Goal: Task Accomplishment & Management: Use online tool/utility

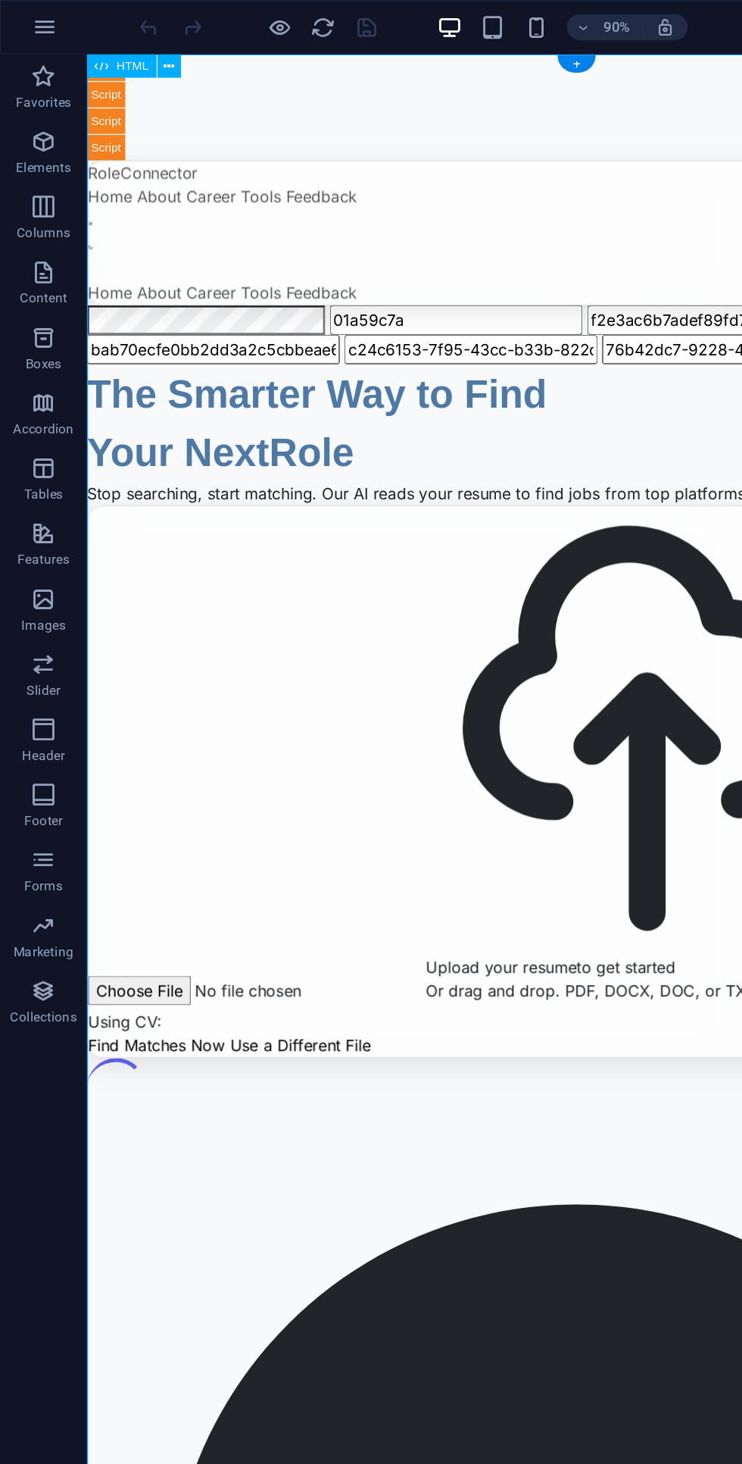
click at [117, 45] on icon at bounding box center [118, 46] width 8 height 14
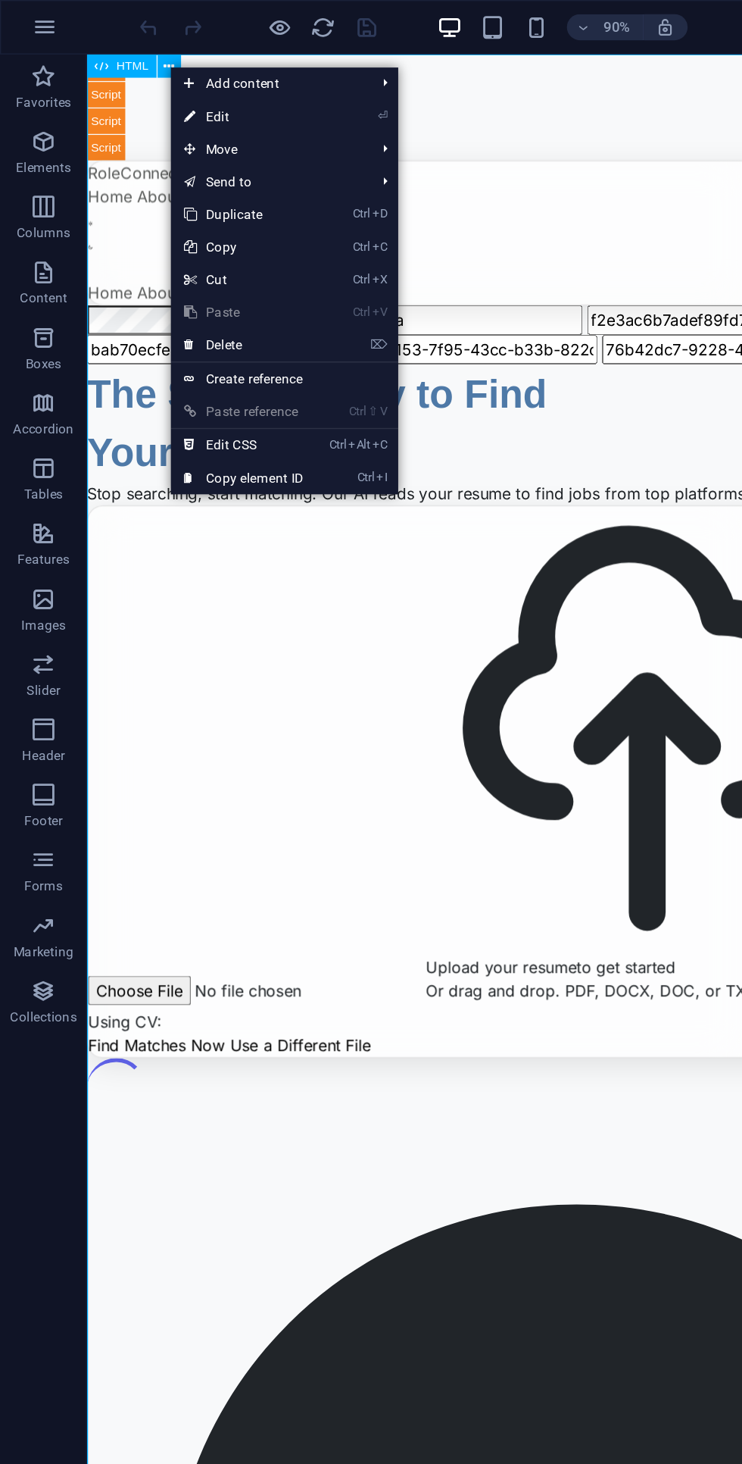
click at [217, 240] on link "⌦ Delete" at bounding box center [170, 240] width 102 height 23
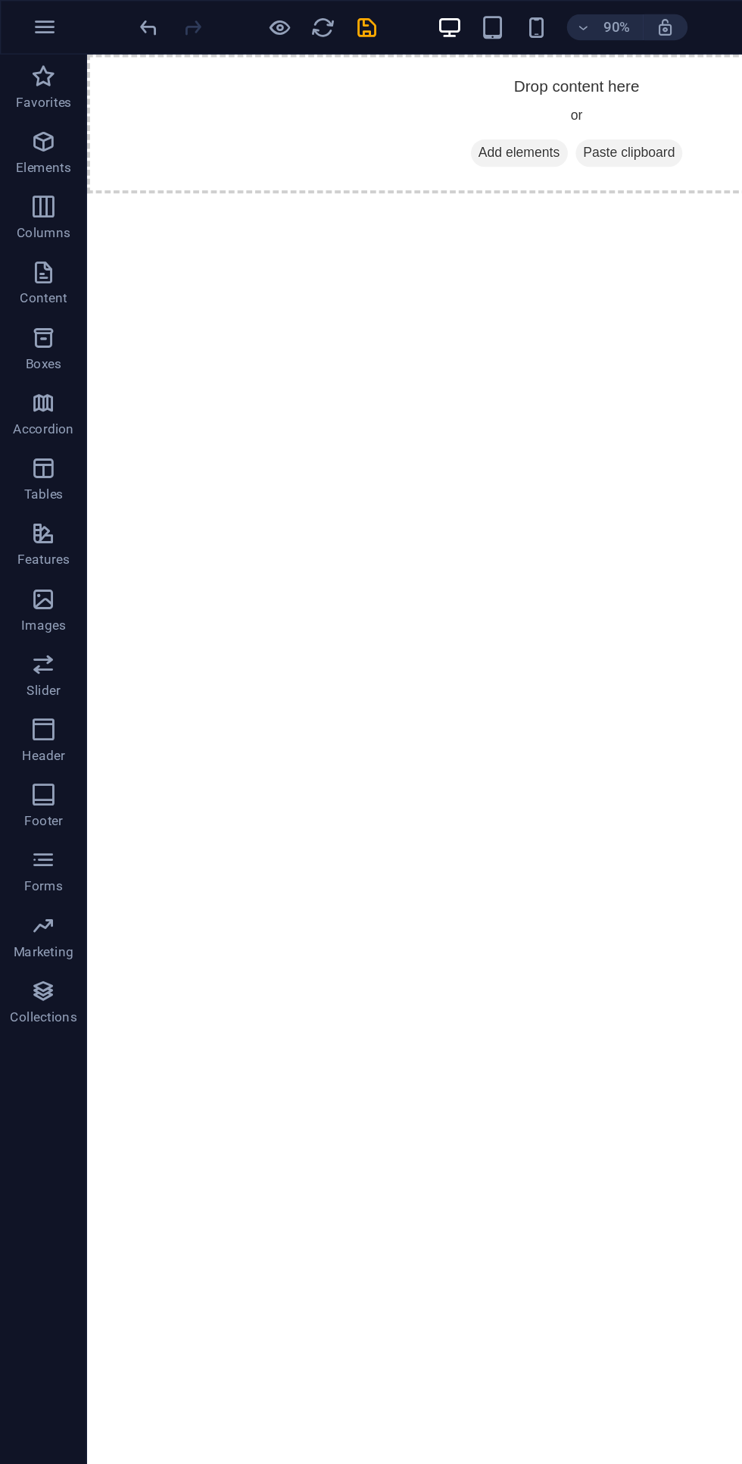
click at [413, 128] on span "Add elements" at bounding box center [420, 130] width 75 height 21
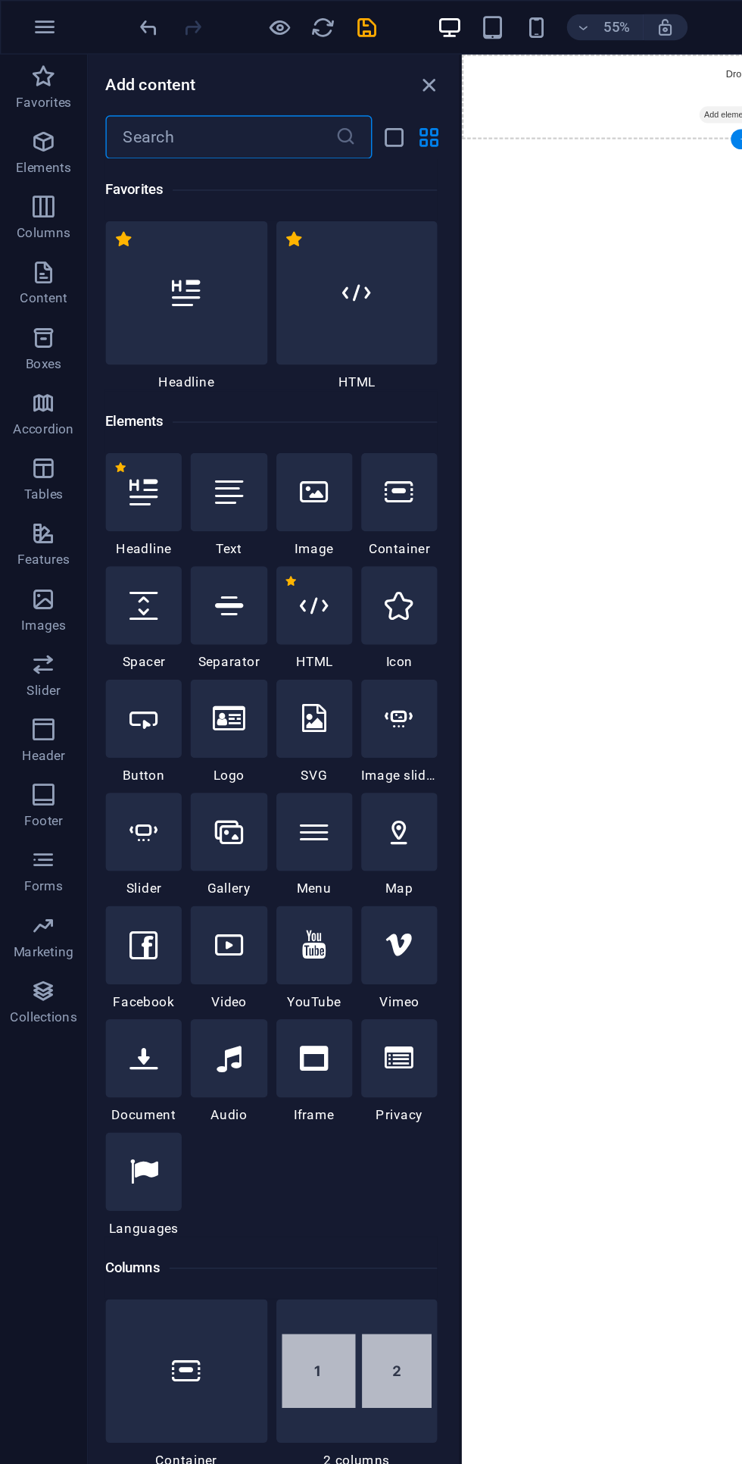
click at [261, 209] on div at bounding box center [248, 204] width 113 height 100
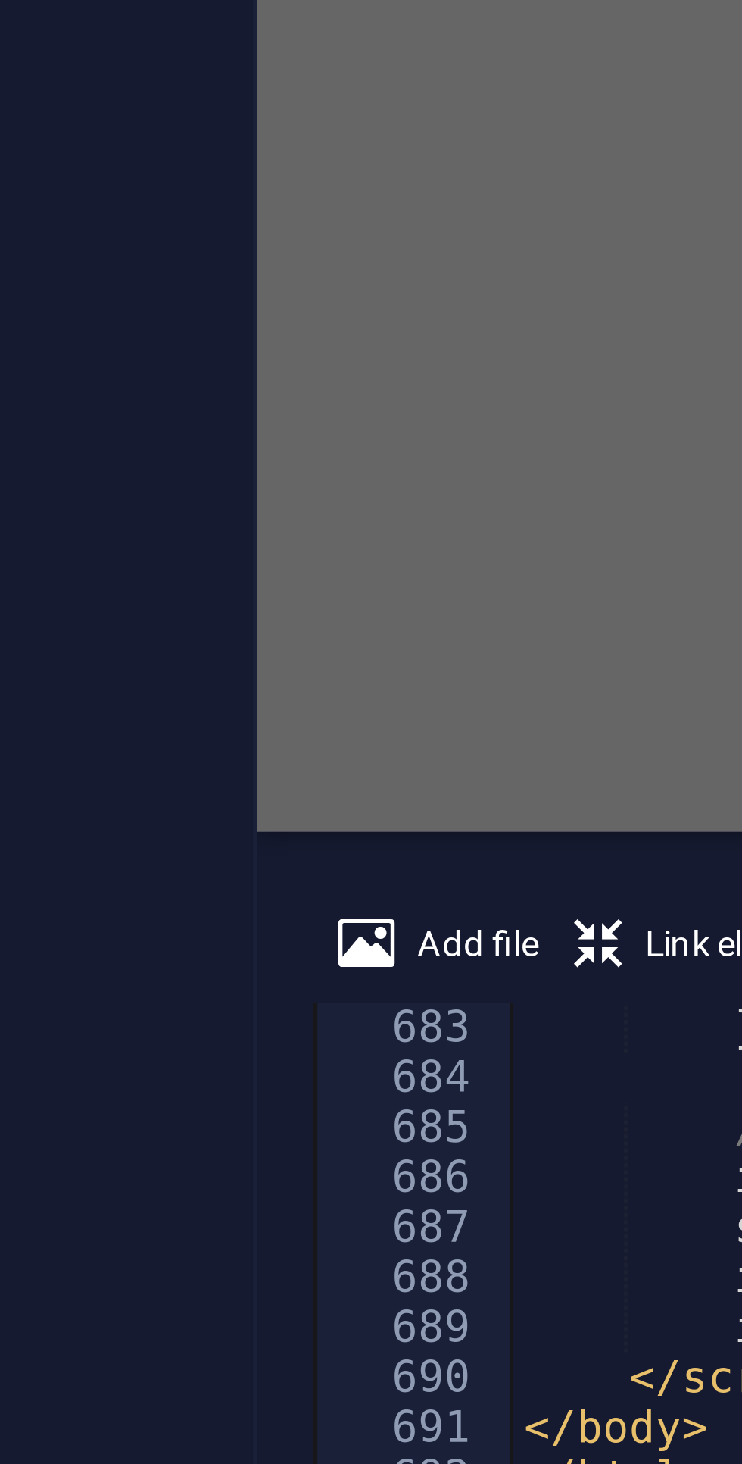
scroll to position [7234, 0]
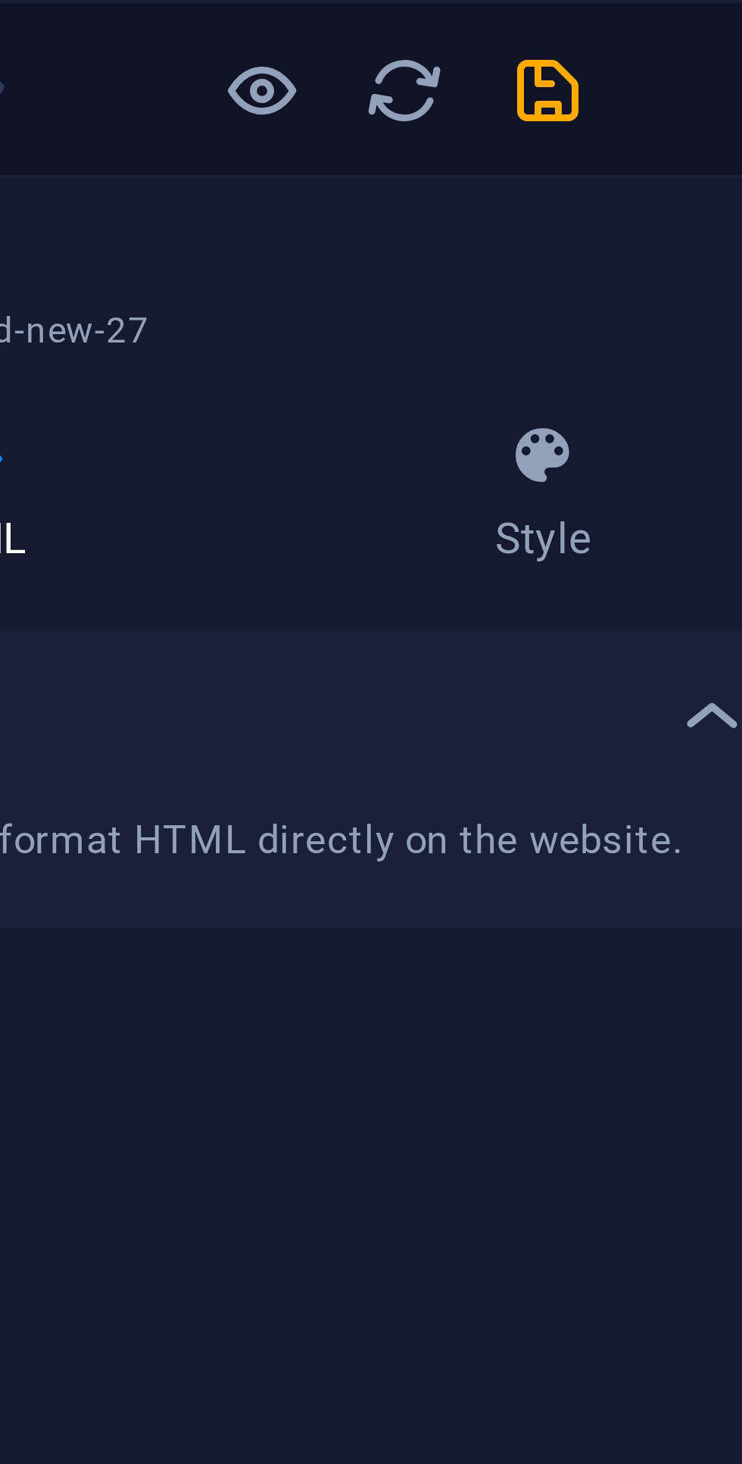
click at [258, 19] on icon "save" at bounding box center [255, 19] width 17 height 17
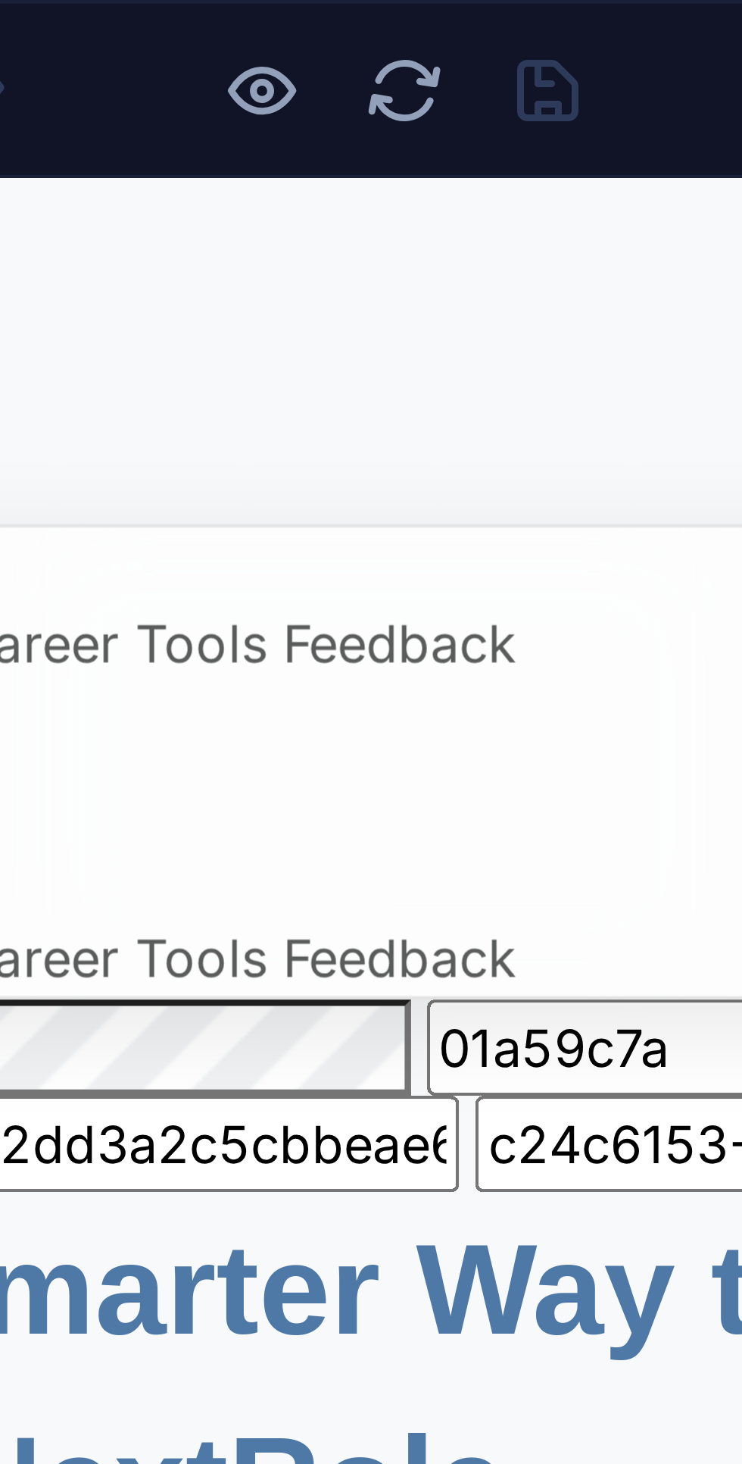
scroll to position [1, 0]
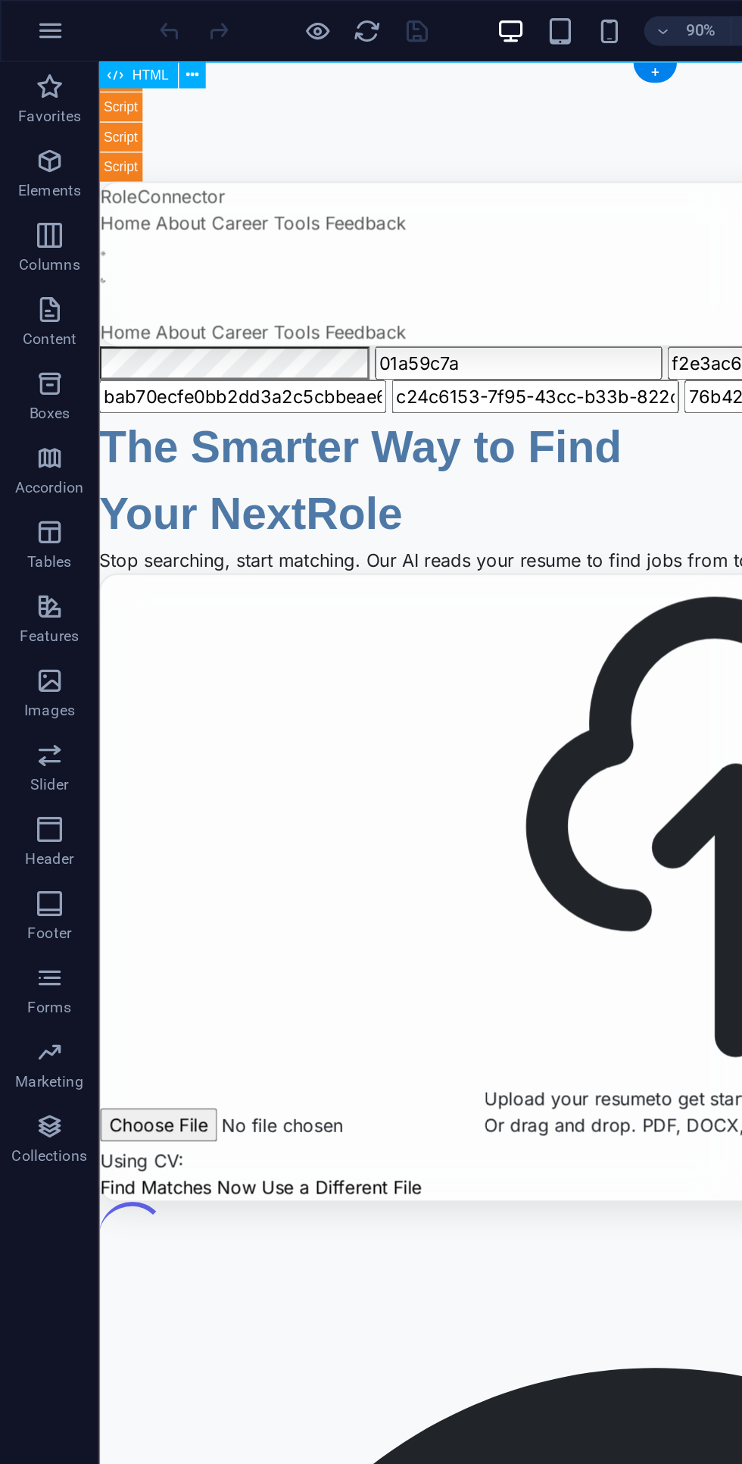
click at [117, 44] on icon at bounding box center [118, 46] width 8 height 14
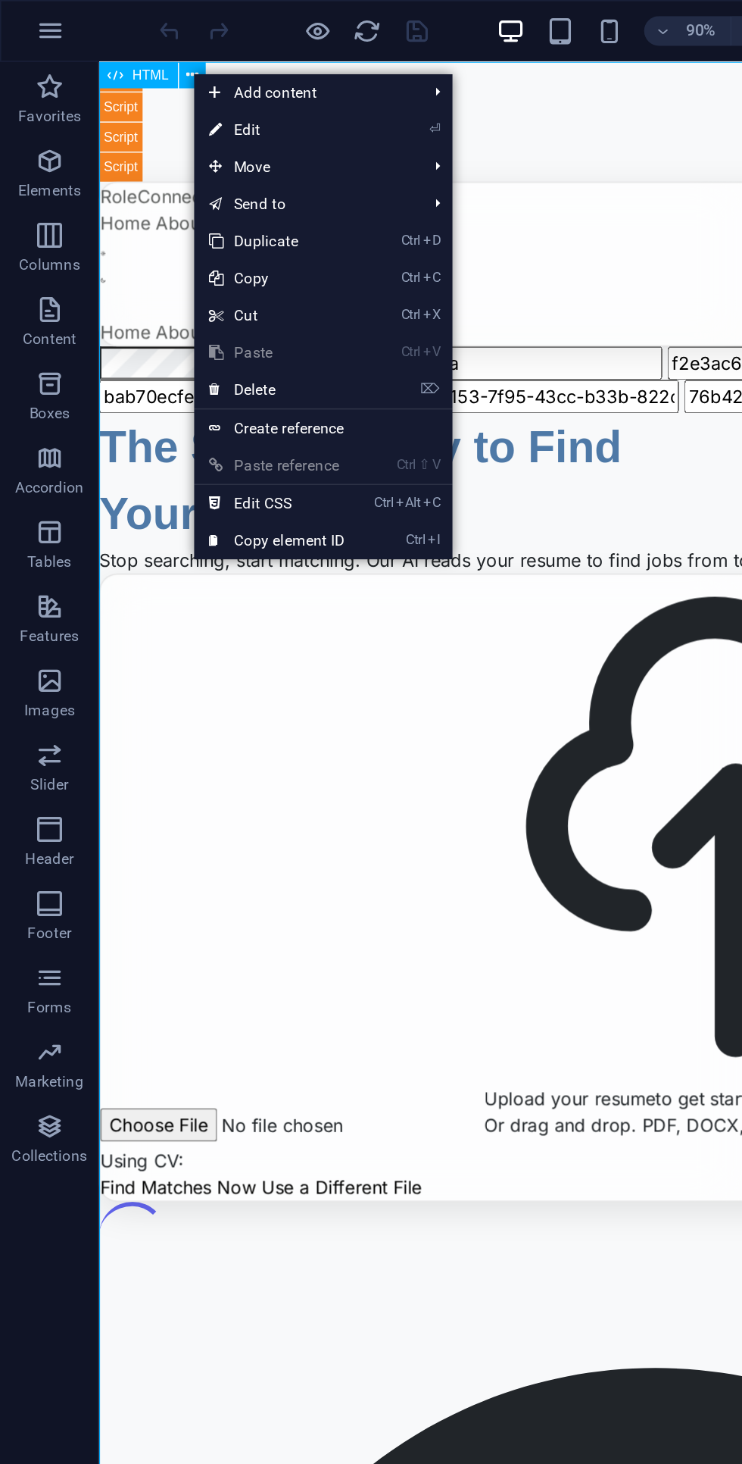
click at [212, 227] on link "⌦ Delete" at bounding box center [170, 238] width 102 height 23
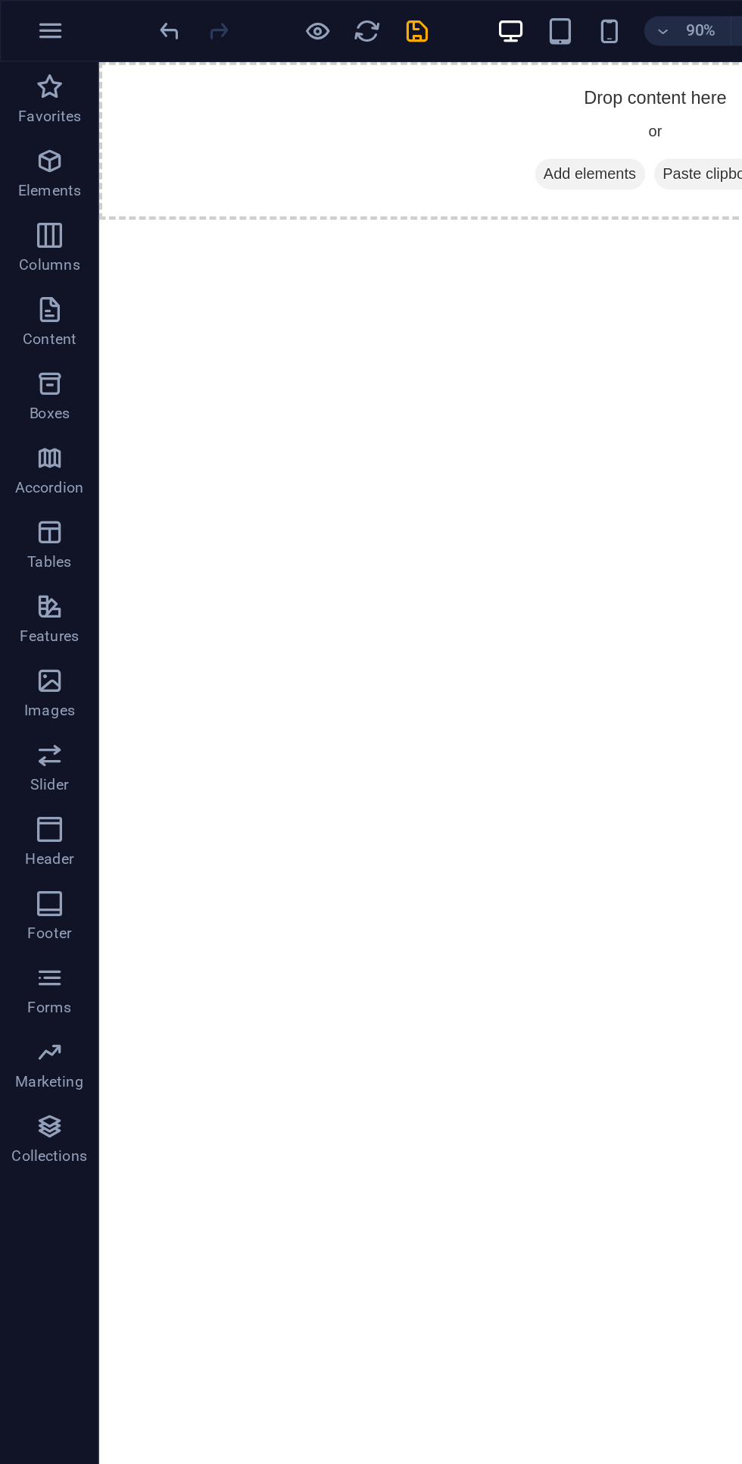
click at [419, 135] on span "Add elements" at bounding box center [432, 137] width 75 height 21
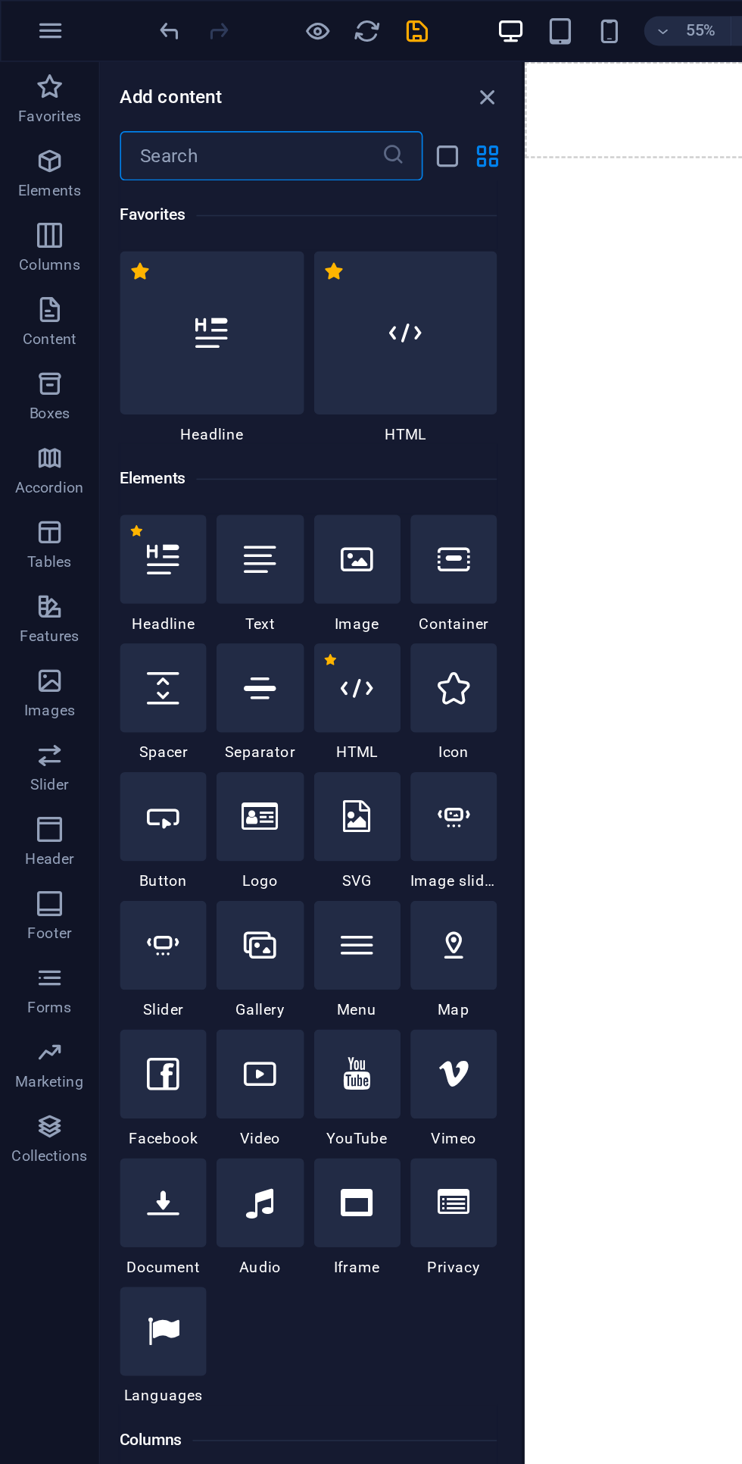
click at [259, 208] on div at bounding box center [248, 204] width 113 height 100
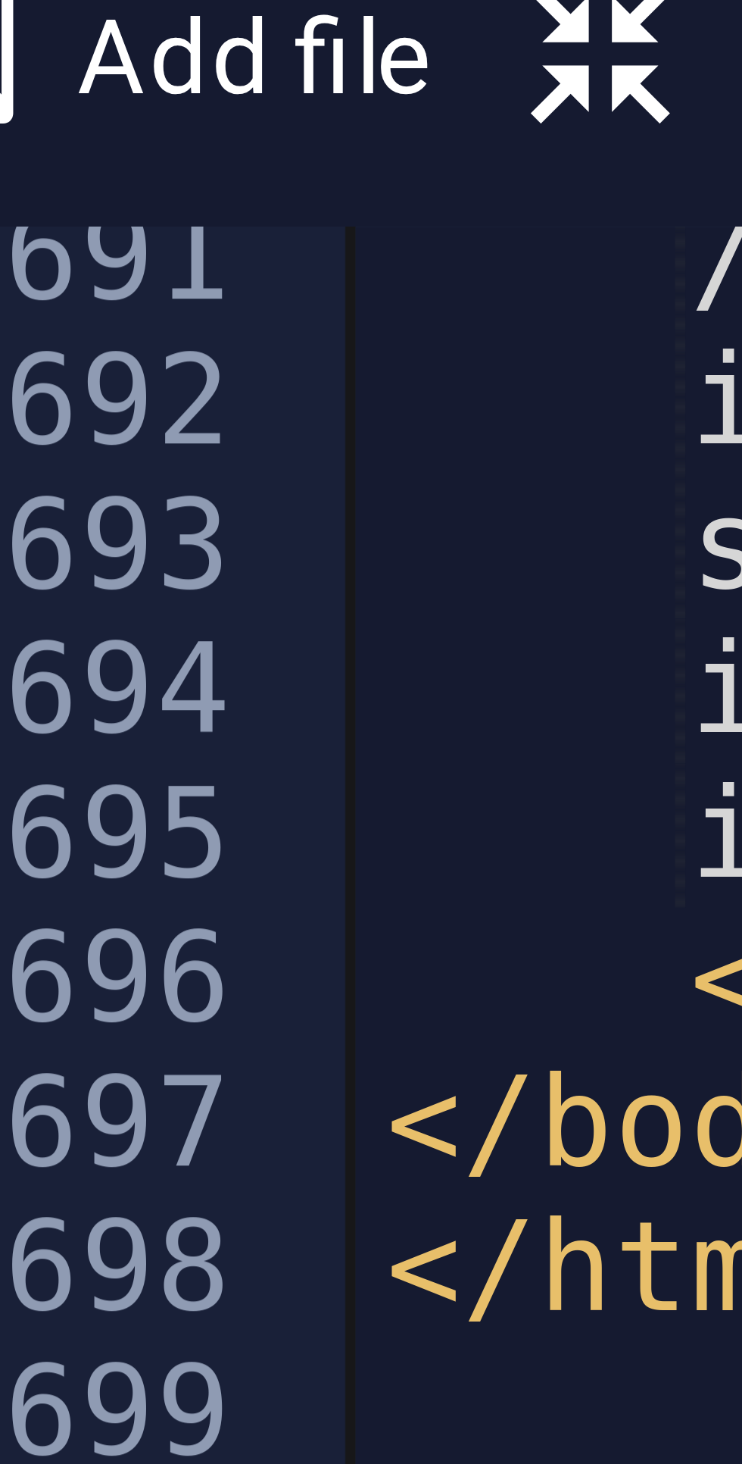
scroll to position [7322, 0]
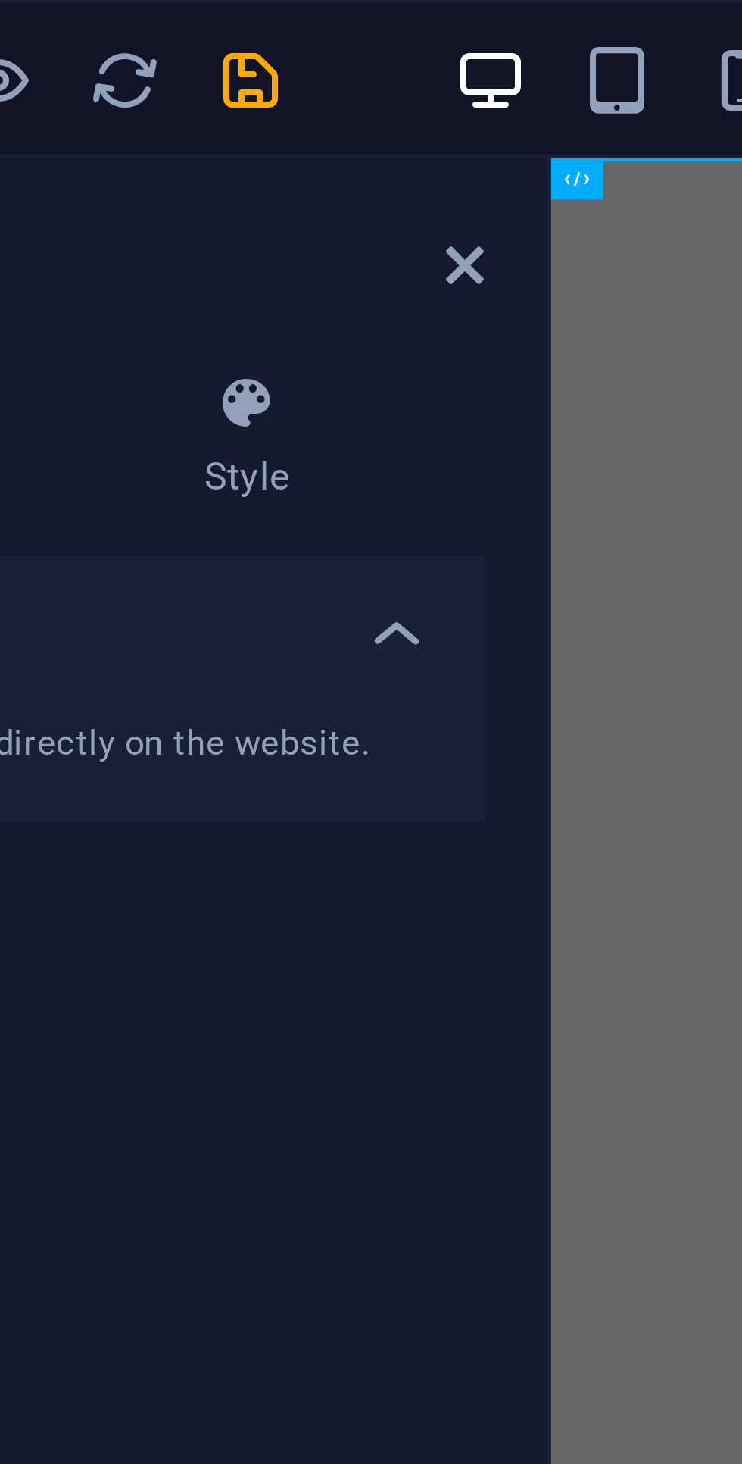
click at [255, 20] on icon "save" at bounding box center [255, 19] width 17 height 17
